Goal: Task Accomplishment & Management: Use online tool/utility

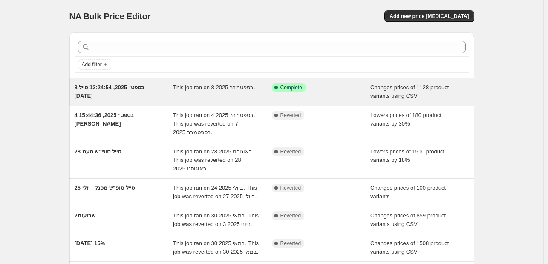
click at [128, 98] on div "8 בספט׳ 2025, 12:24:54 סייל [DATE]" at bounding box center [124, 91] width 99 height 17
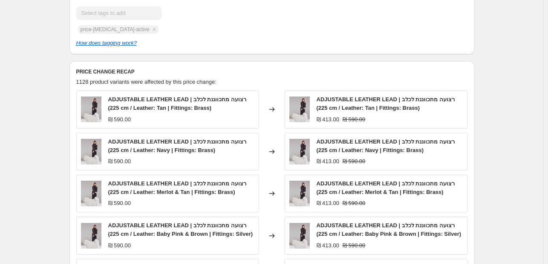
scroll to position [508, 0]
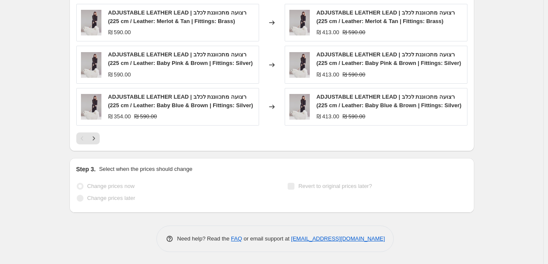
click at [316, 184] on span "Revert to original prices later?" at bounding box center [336, 186] width 74 height 6
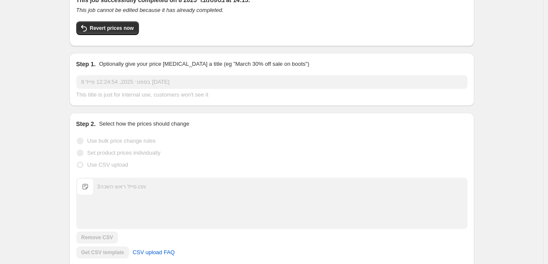
scroll to position [0, 0]
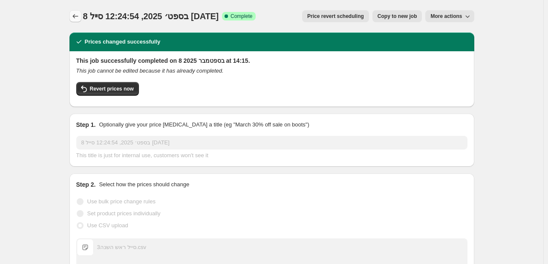
click at [75, 17] on icon "Price change jobs" at bounding box center [75, 16] width 9 height 9
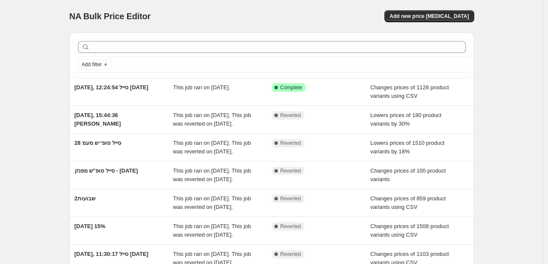
click at [496, 93] on div "NA Bulk Price Editor. This page is ready NA Bulk Price Editor Add new price cha…" at bounding box center [272, 219] width 544 height 439
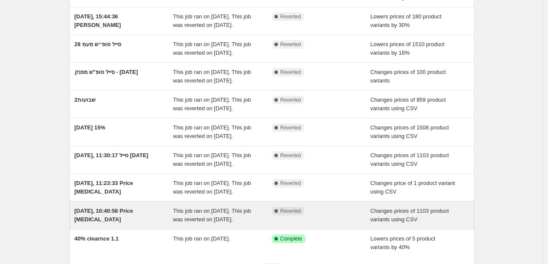
scroll to position [171, 0]
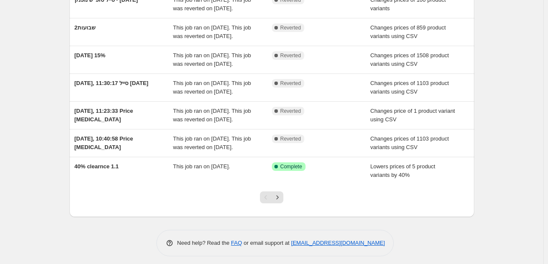
click at [490, 72] on div "NA Bulk Price Editor. This page is ready NA Bulk Price Editor Add new price cha…" at bounding box center [272, 48] width 544 height 439
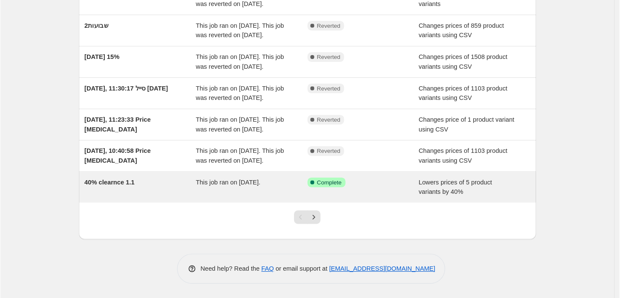
scroll to position [184, 0]
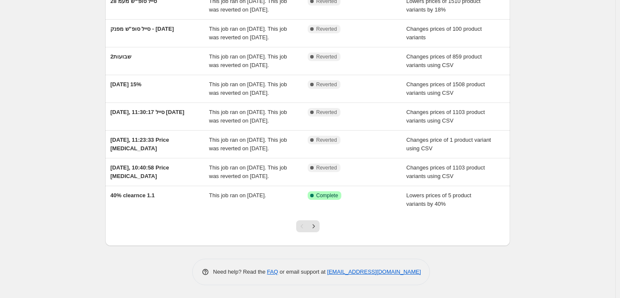
click at [71, 134] on div "NA Bulk Price Editor. This page is ready NA Bulk Price Editor Add new price cha…" at bounding box center [308, 77] width 616 height 439
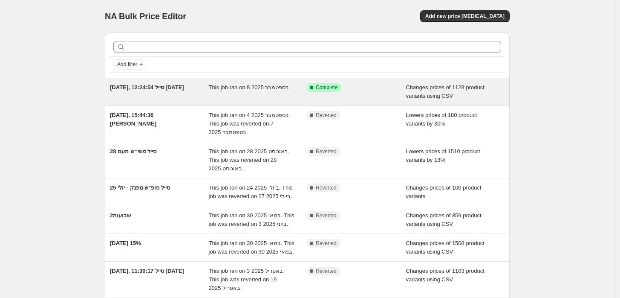
click at [157, 87] on span "[DATE], 12:24:54 סייל [DATE]" at bounding box center [147, 87] width 74 height 6
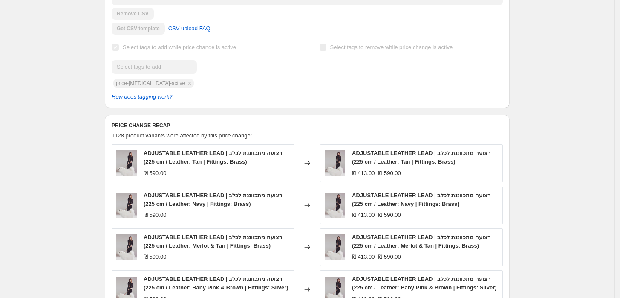
scroll to position [379, 0]
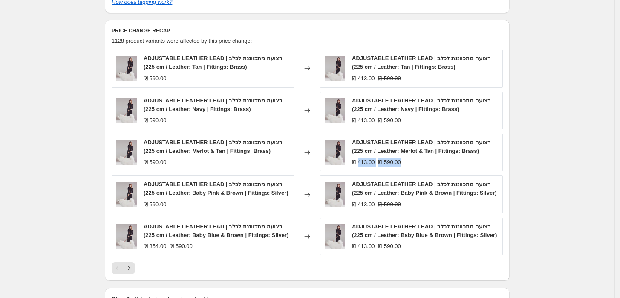
drag, startPoint x: 402, startPoint y: 161, endPoint x: 359, endPoint y: 159, distance: 43.1
click at [359, 159] on div "₪ 413.00 ₪ 590.00" at bounding box center [425, 162] width 146 height 9
click at [529, 127] on div "[DATE], 12:24:54 סייל [DATE]. This page is ready [DATE], 12:24:54 סייל [DATE] S…" at bounding box center [307, 7] width 615 height 773
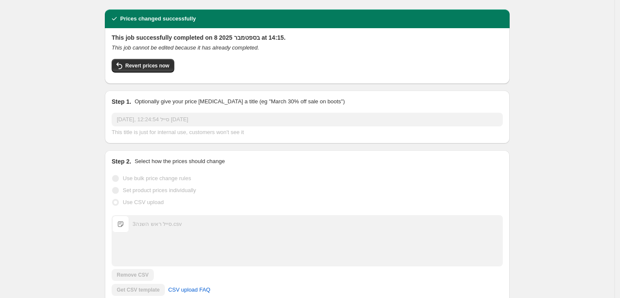
scroll to position [0, 0]
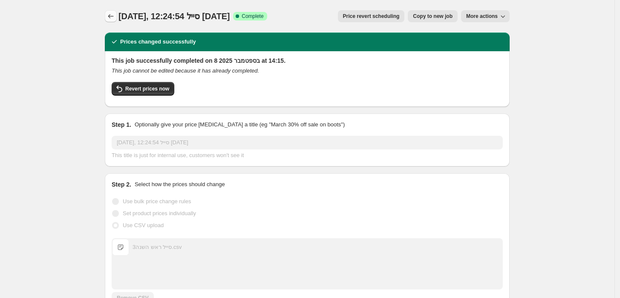
click at [112, 13] on icon "Price change jobs" at bounding box center [111, 16] width 9 height 9
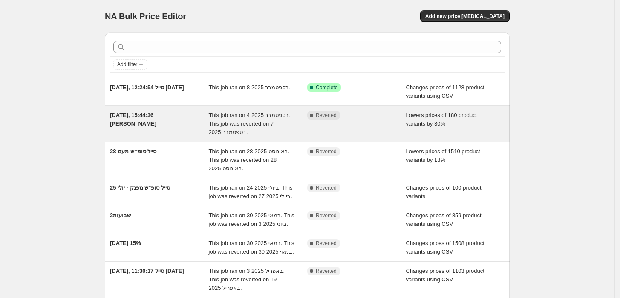
click at [150, 121] on span "4 בספט׳ 2025, 15:44:36 קריסטלים סופש" at bounding box center [133, 119] width 46 height 15
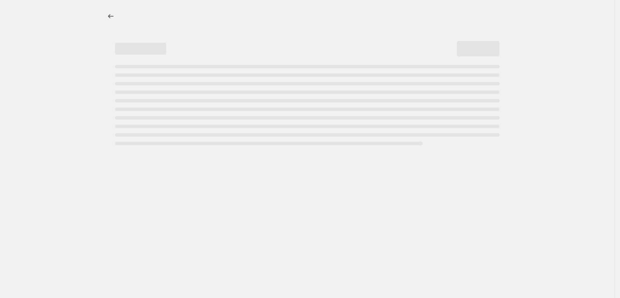
select select "percentage"
select select "collection"
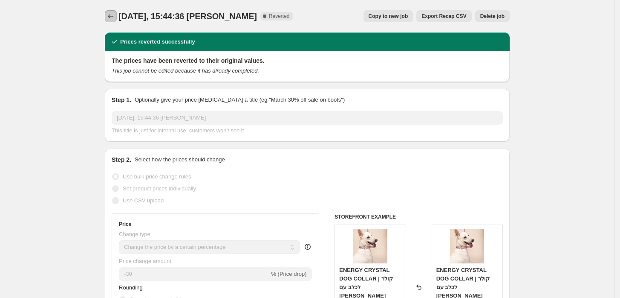
click at [111, 16] on icon "Price change jobs" at bounding box center [111, 16] width 6 height 4
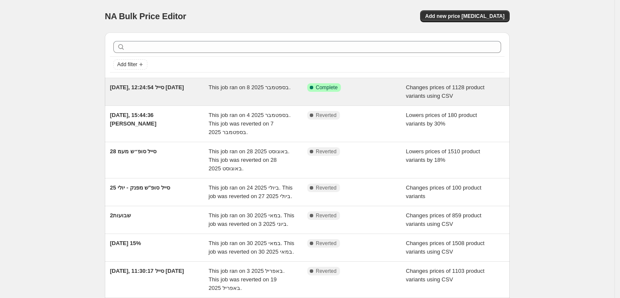
click at [185, 99] on div "8 בספט׳ 2025, 12:24:54 סייל ראש השנה" at bounding box center [159, 91] width 99 height 17
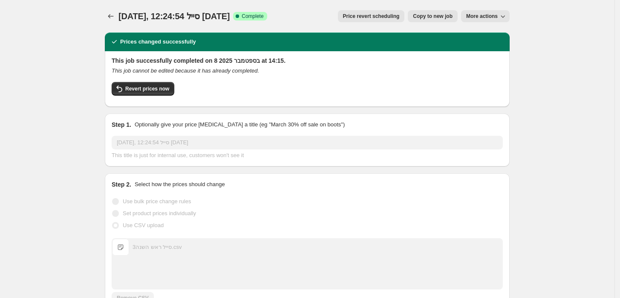
drag, startPoint x: 101, startPoint y: 95, endPoint x: 203, endPoint y: 89, distance: 102.1
click at [136, 87] on span "Revert prices now" at bounding box center [147, 88] width 44 height 7
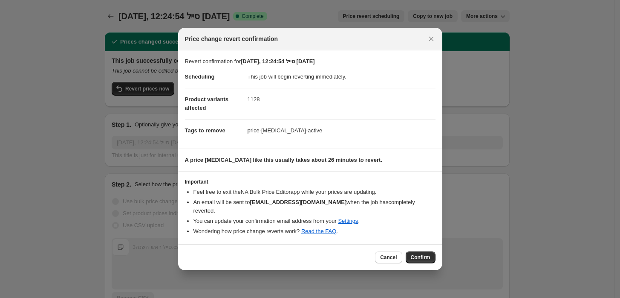
click at [190, 64] on p "Revert confirmation for 8 בספט׳ 2025, 12:24:54 סייל ראש השנה" at bounding box center [310, 61] width 251 height 9
copy p "Revert"
click at [284, 139] on dd "price-change-job-active" at bounding box center [342, 130] width 188 height 23
click at [426, 251] on button "Confirm" at bounding box center [421, 257] width 30 height 12
